Goal: Information Seeking & Learning: Learn about a topic

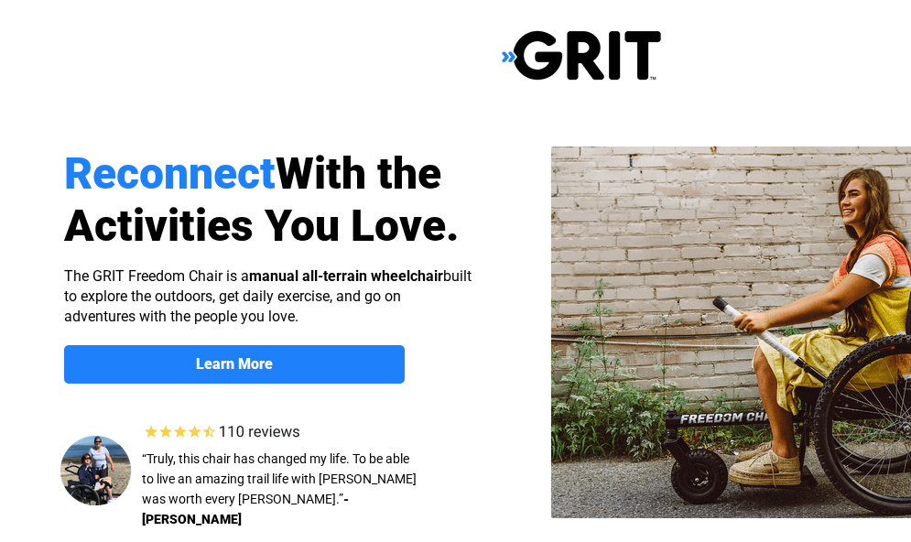
select select "US"
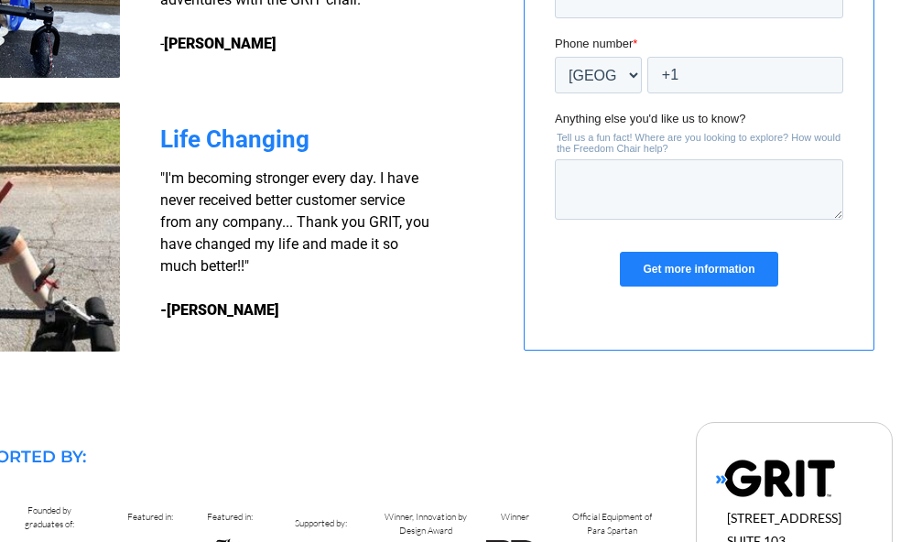
scroll to position [1863, 252]
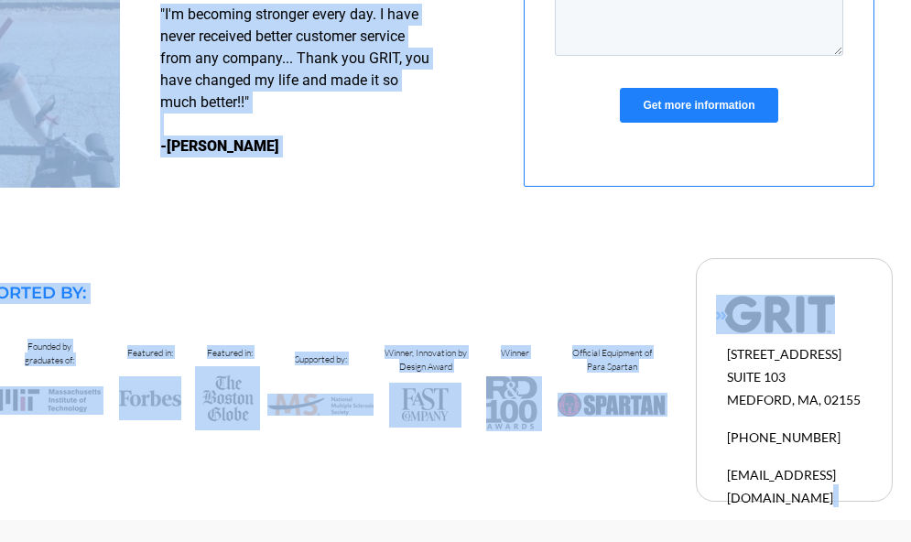
drag, startPoint x: 915, startPoint y: 546, endPoint x: 892, endPoint y: 458, distance: 90.8
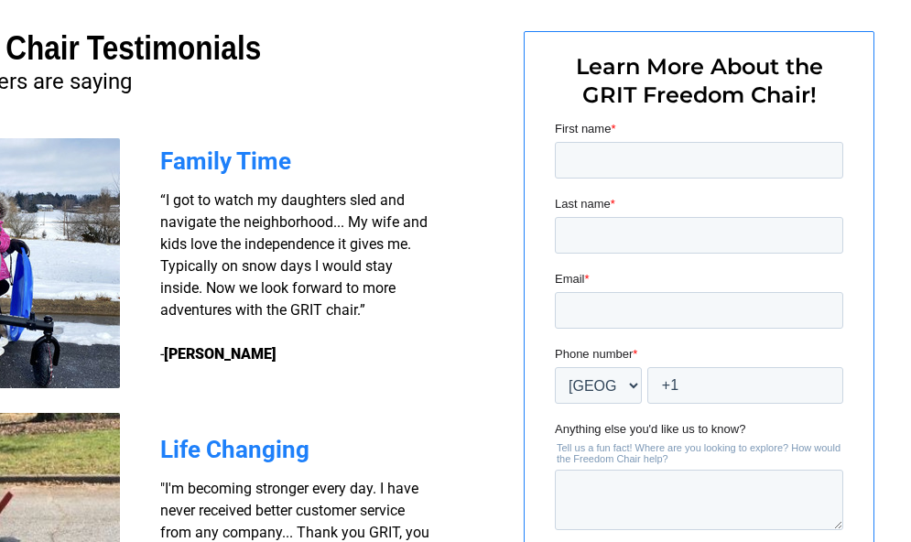
click at [888, 227] on div at bounding box center [329, 337] width 1163 height 761
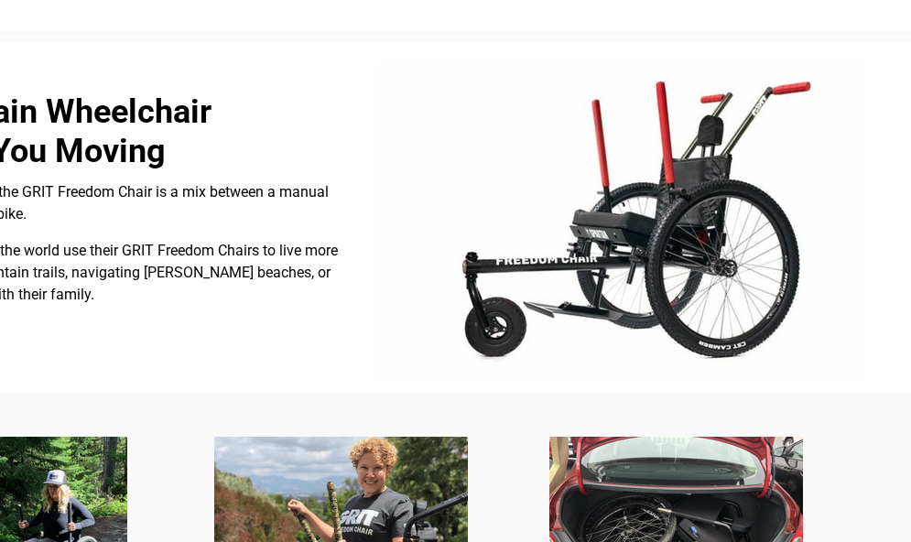
scroll to position [440, 252]
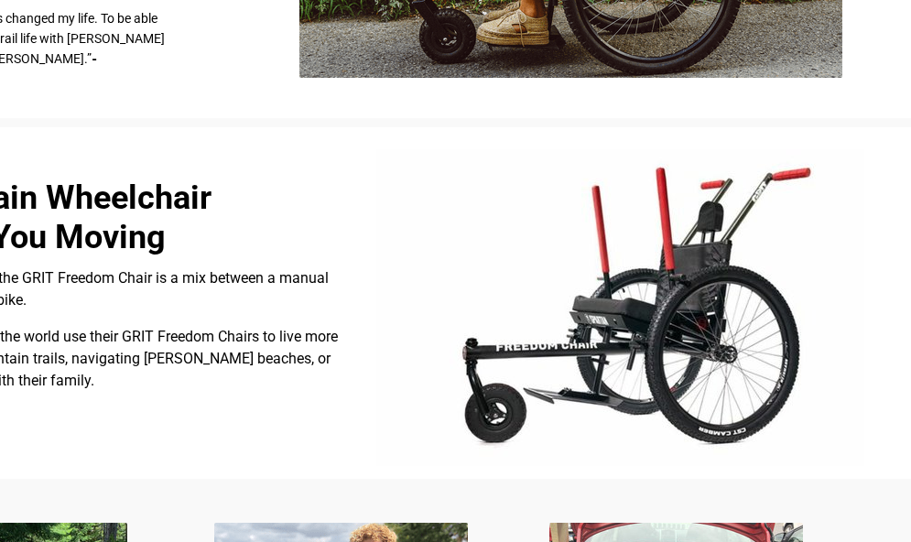
drag, startPoint x: 913, startPoint y: 23, endPoint x: 748, endPoint y: 267, distance: 294.9
click at [748, 267] on img at bounding box center [620, 307] width 488 height 317
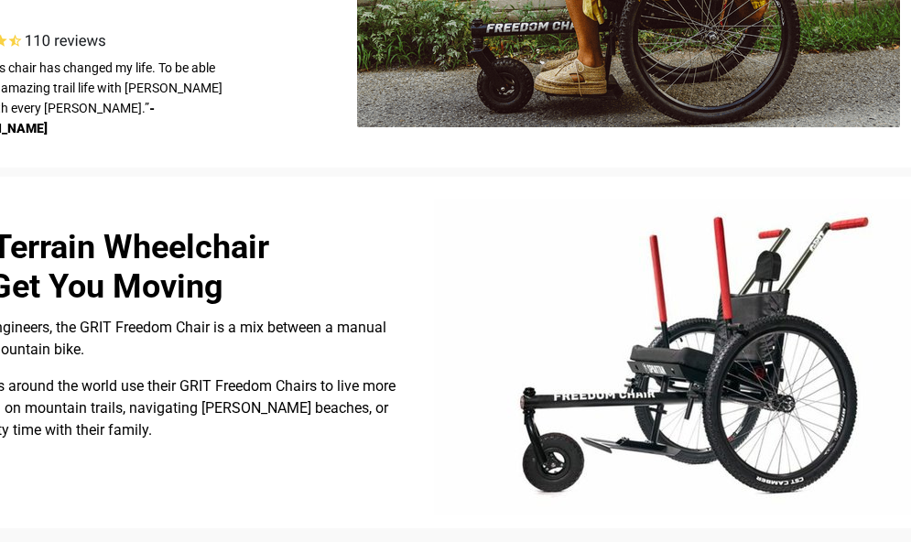
scroll to position [390, 193]
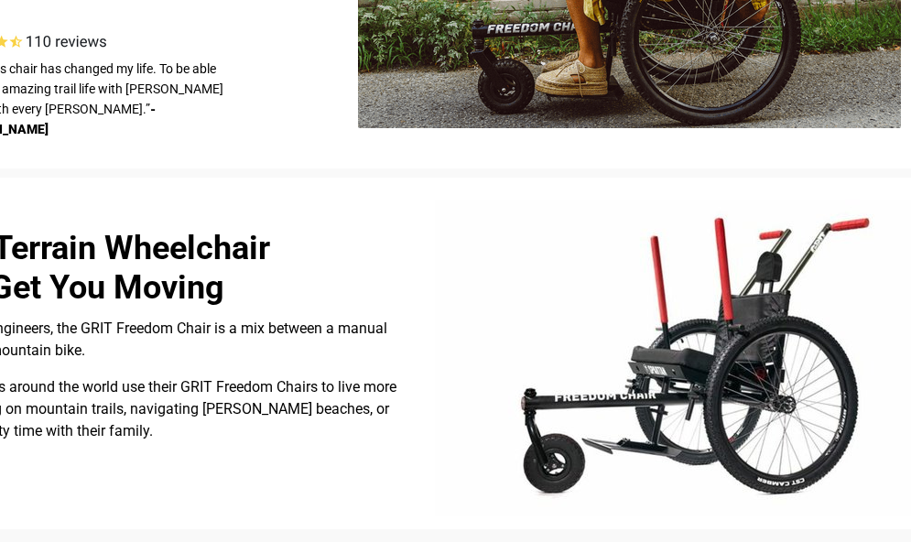
click at [907, 523] on div at bounding box center [388, 354] width 1163 height 352
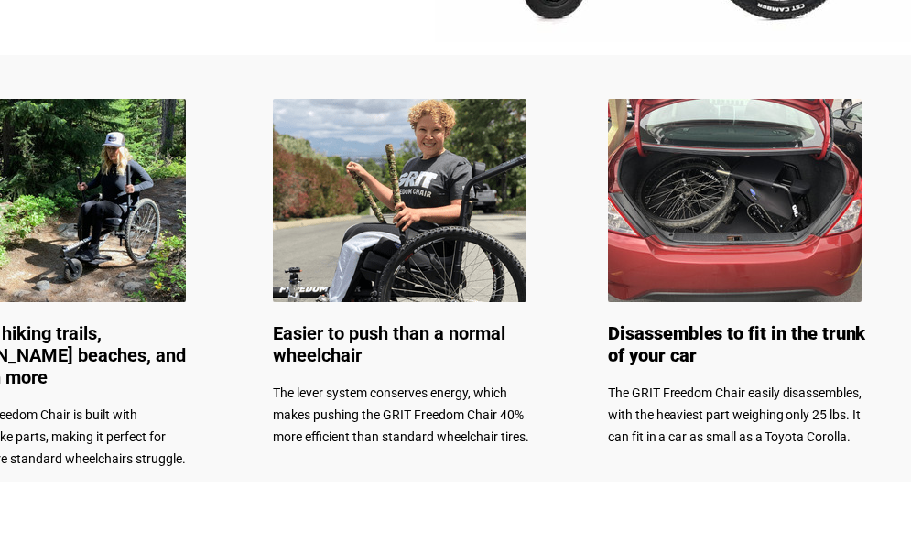
scroll to position [1181, 193]
